Goal: Navigation & Orientation: Go to known website

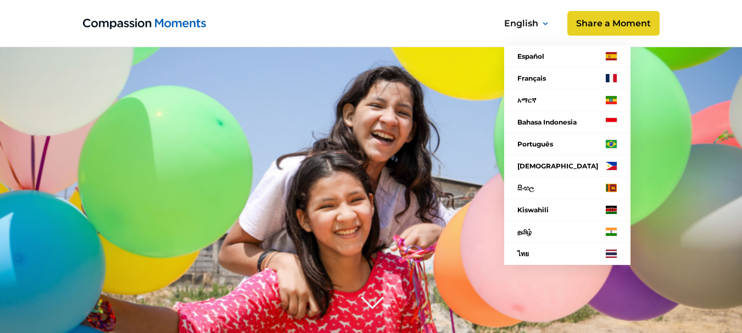
click at [622, 21] on nav "Español Français አማርኛ Bahasa Indonesia Português Filipino සිංහල Kiswahili தமிழ்…" at bounding box center [565, 140] width 158 height 277
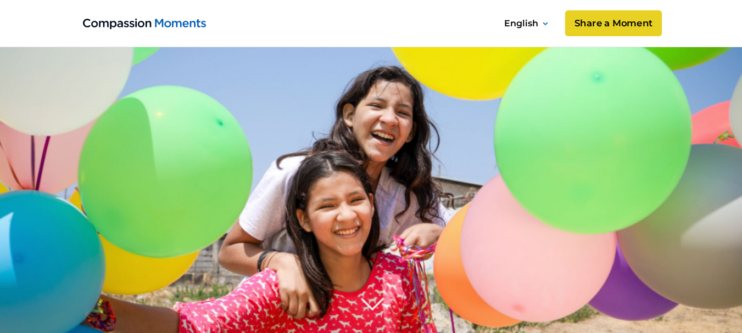
click at [610, 22] on link "Share a Moment" at bounding box center [613, 23] width 97 height 26
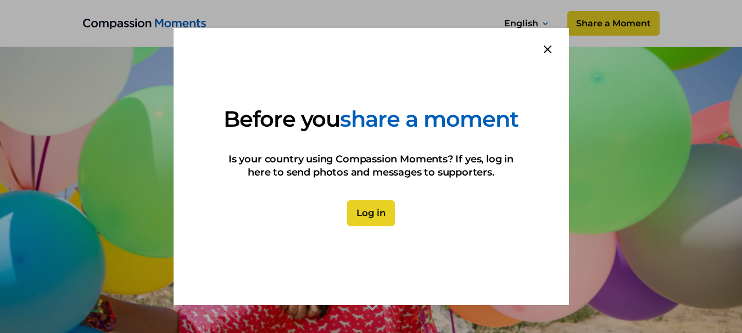
click at [372, 226] on link "Log in" at bounding box center [371, 214] width 48 height 26
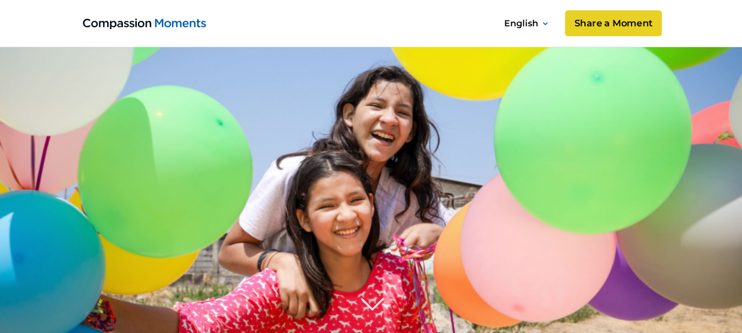
click at [611, 24] on link "Share a Moment" at bounding box center [613, 23] width 97 height 26
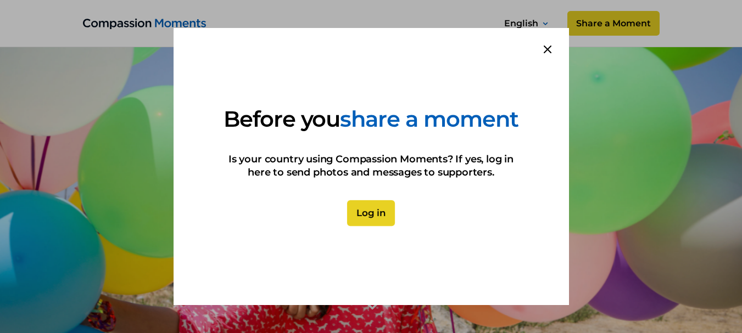
click at [358, 226] on link "Log in" at bounding box center [371, 214] width 48 height 26
